Goal: Task Accomplishment & Management: Use online tool/utility

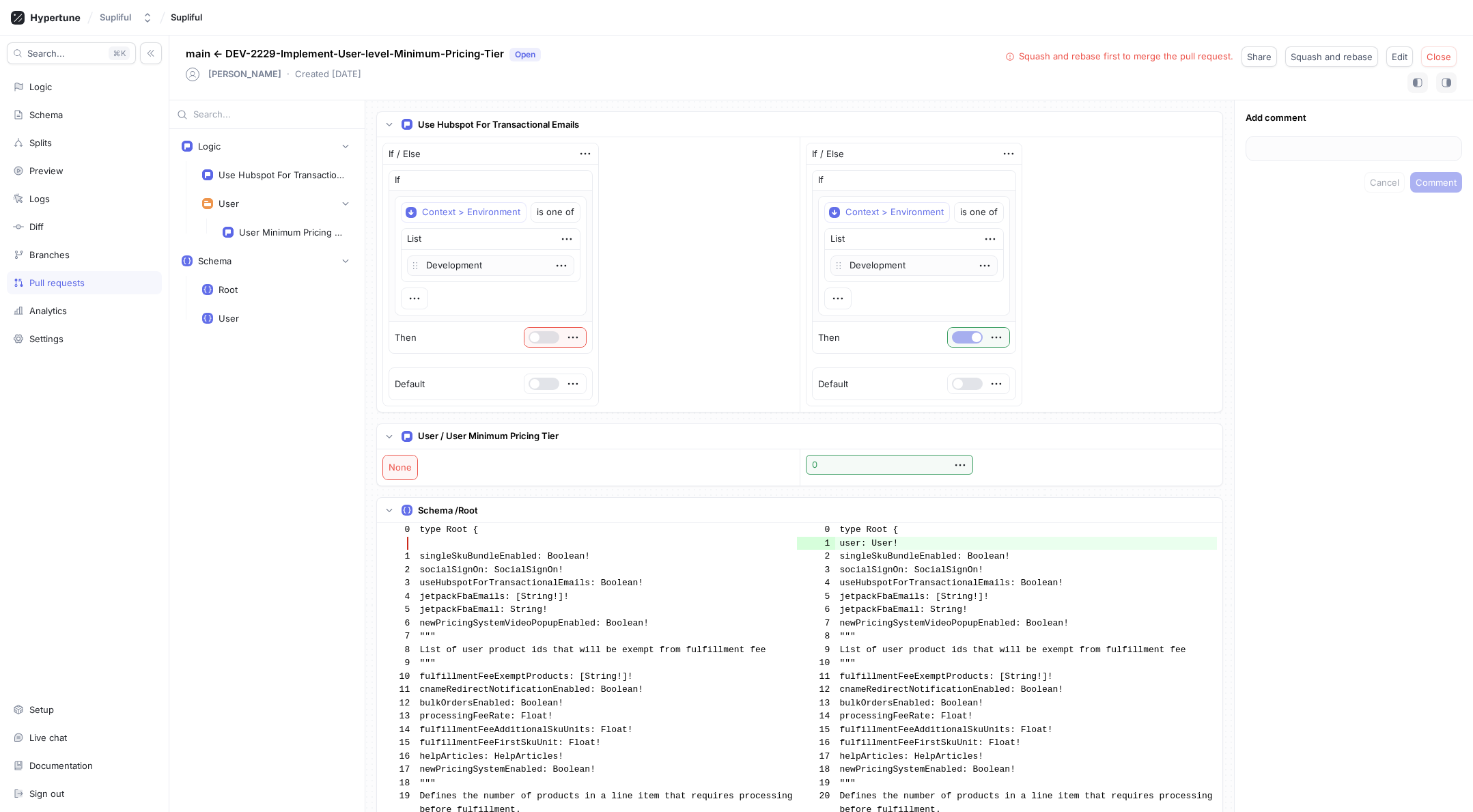
click at [1346, 255] on div "Add comment Cancel Comment" at bounding box center [1353, 456] width 239 height 712
drag, startPoint x: 58, startPoint y: 102, endPoint x: 53, endPoint y: 112, distance: 11.2
drag, startPoint x: 50, startPoint y: 131, endPoint x: 55, endPoint y: 114, distance: 17.7
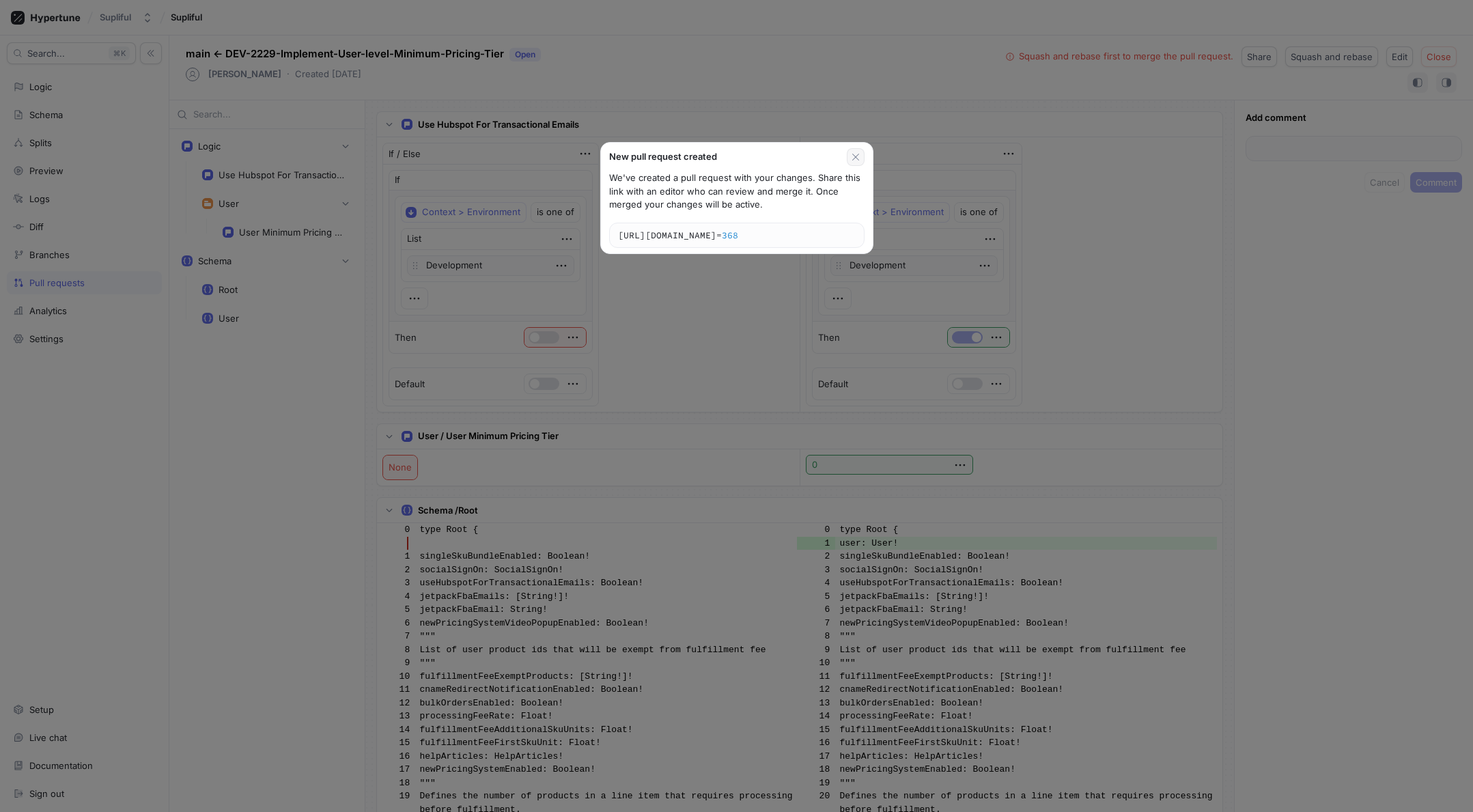
click at [856, 160] on icon "button" at bounding box center [855, 157] width 11 height 11
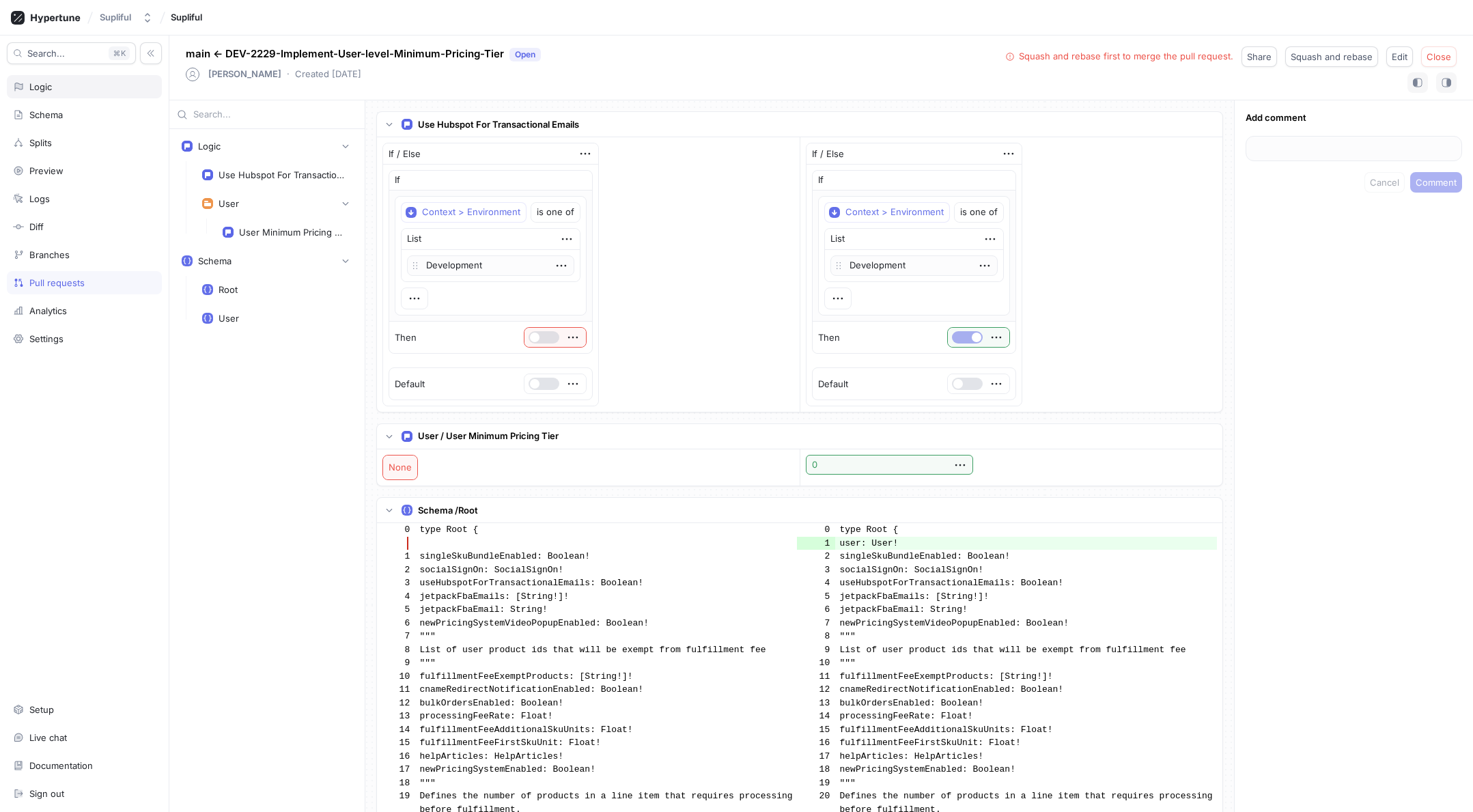
click at [64, 95] on div "Logic" at bounding box center [84, 86] width 155 height 23
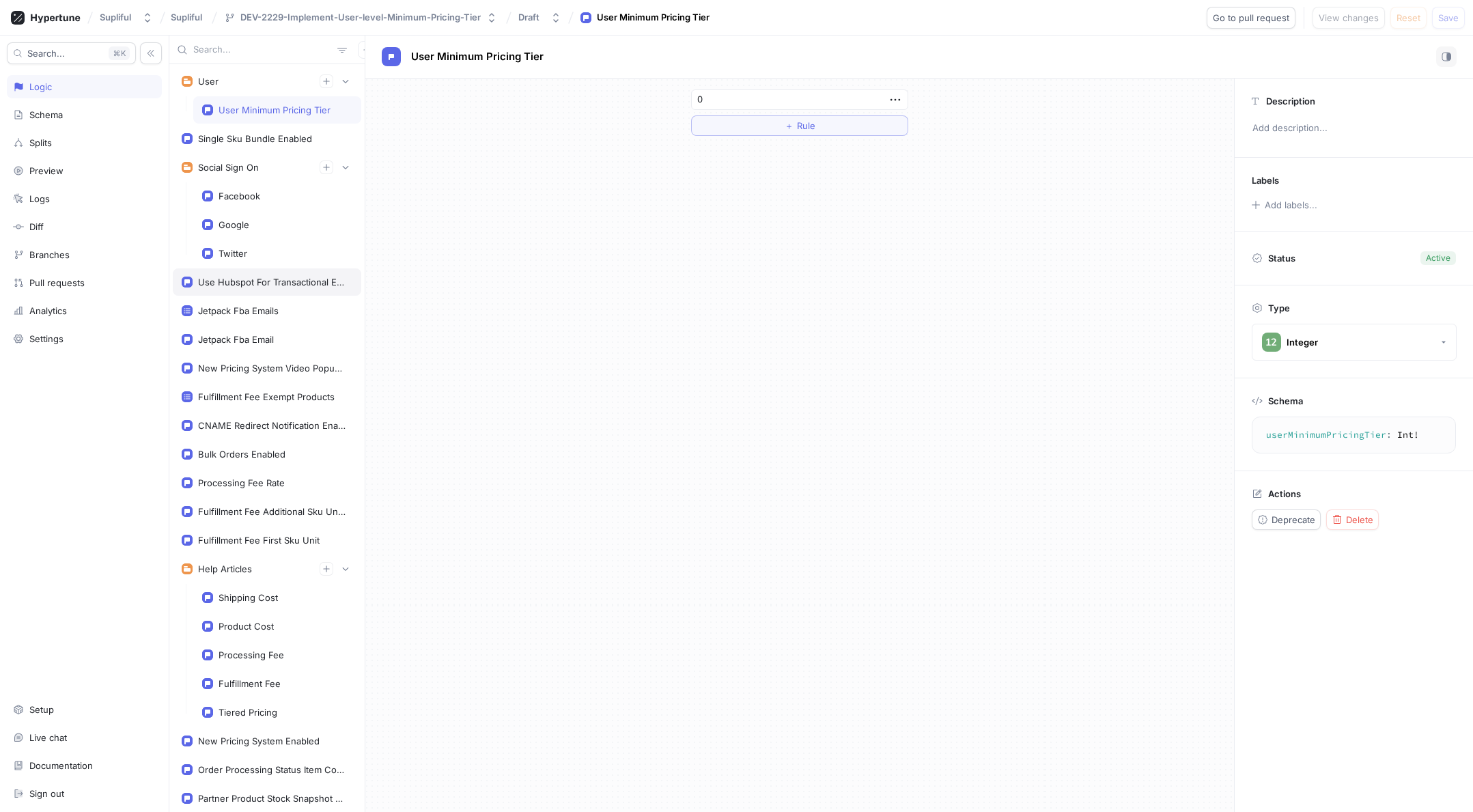
click at [250, 279] on div "Use Hubspot For Transactional Emails" at bounding box center [272, 281] width 149 height 11
type textarea "useHubspotForTransactionalEmails: Boolean!"
click at [855, 271] on button "button" at bounding box center [860, 270] width 31 height 12
click at [859, 269] on button "button" at bounding box center [860, 270] width 31 height 12
click at [858, 271] on button "button" at bounding box center [860, 270] width 31 height 12
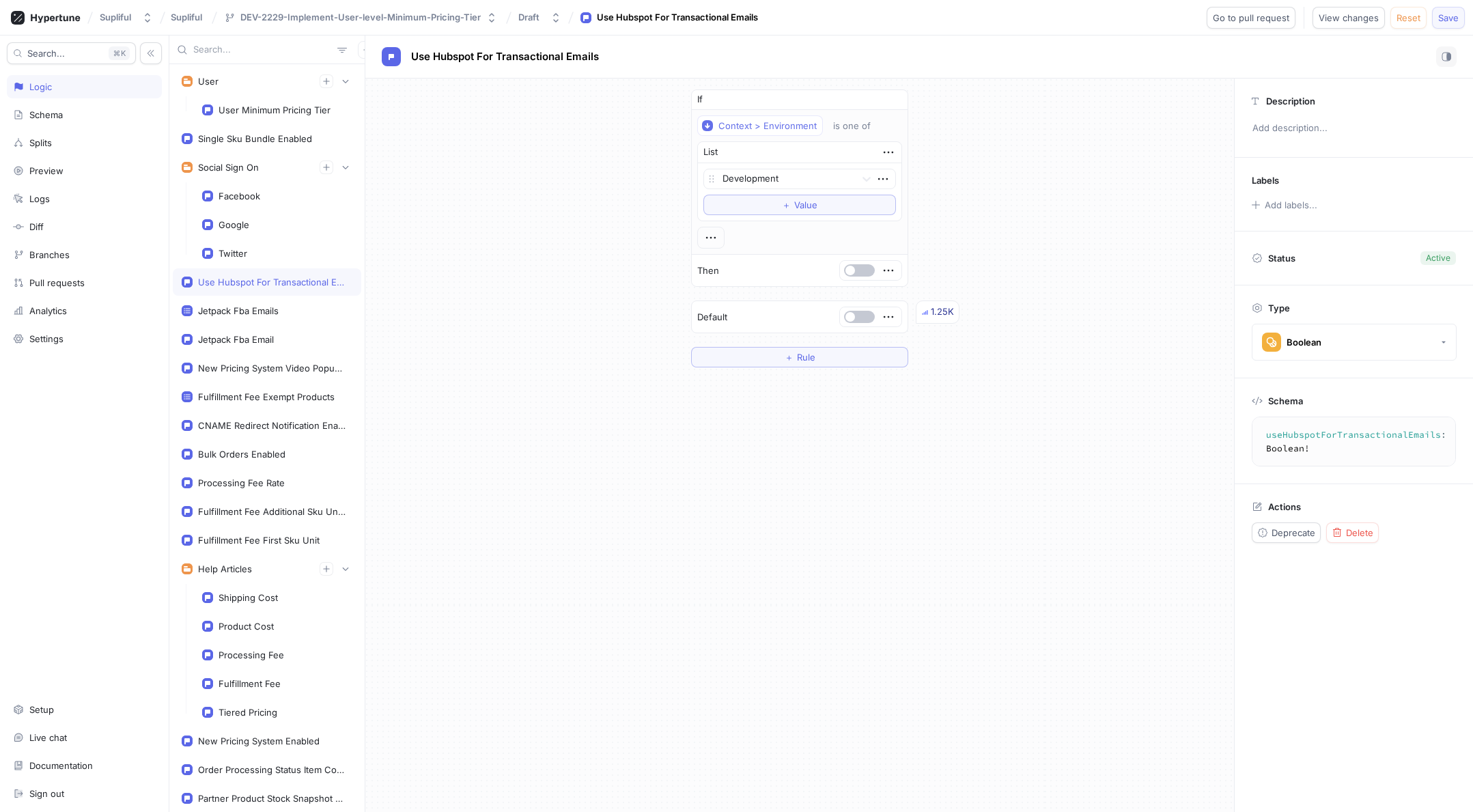
click at [1437, 14] on button "Save" at bounding box center [1449, 17] width 33 height 22
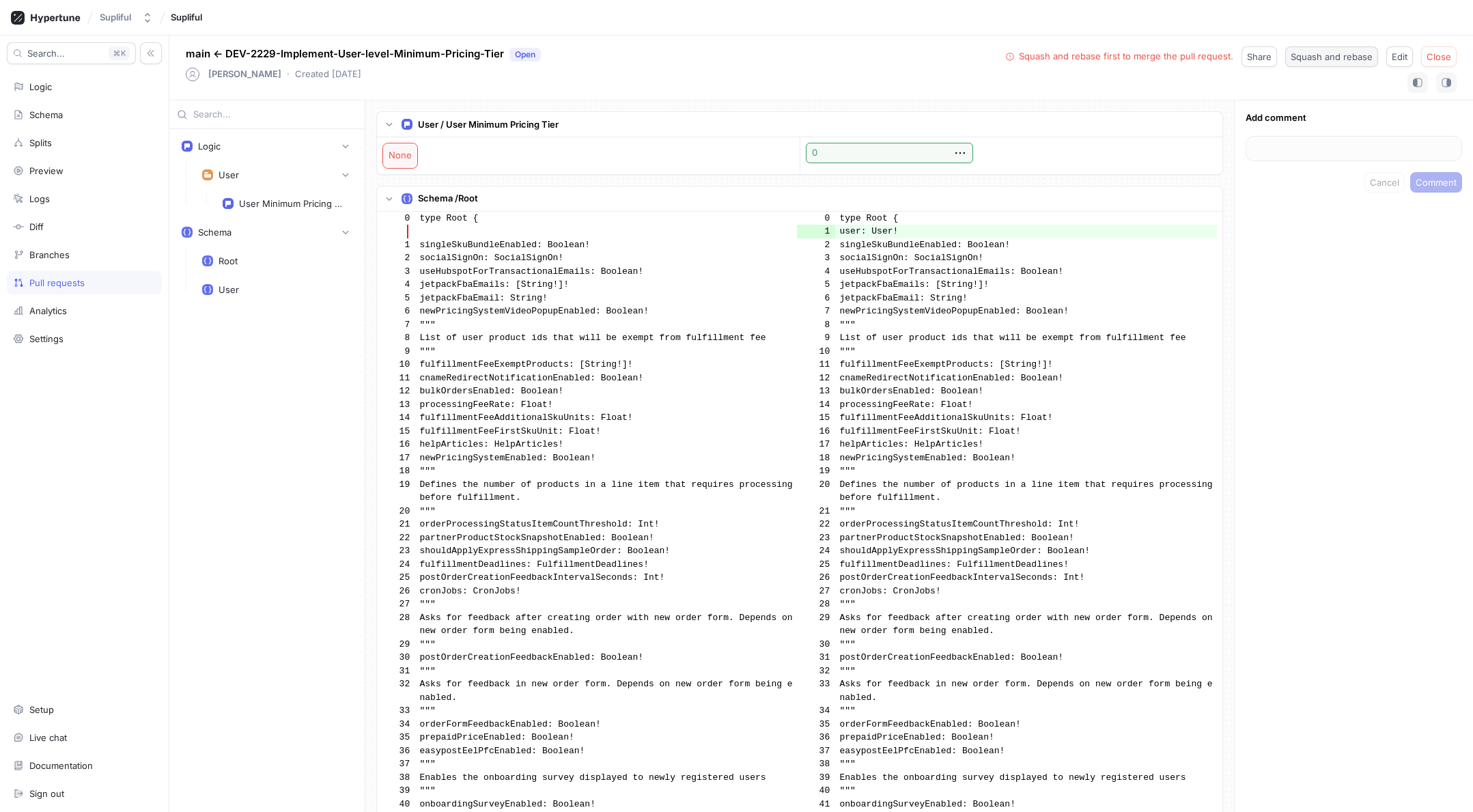
click at [1321, 60] on span "Squash and rebase" at bounding box center [1332, 56] width 82 height 8
